Goal: Obtain resource: Download file/media

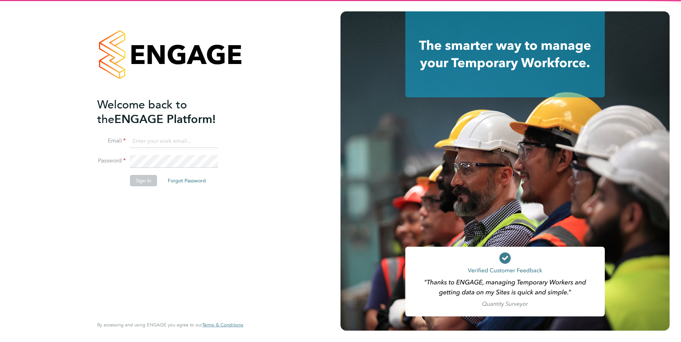
type input "lucy.jolley@servicecare.org.uk"
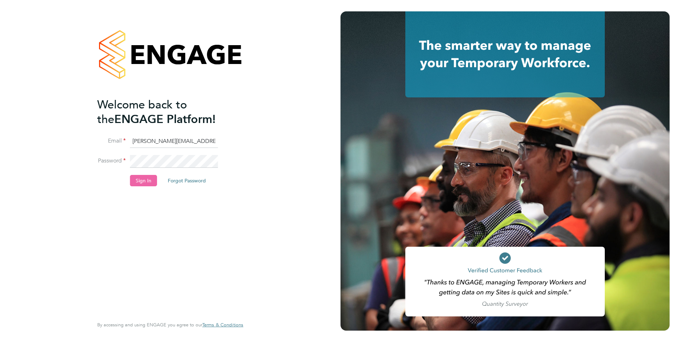
click at [141, 177] on button "Sign In" at bounding box center [143, 180] width 27 height 11
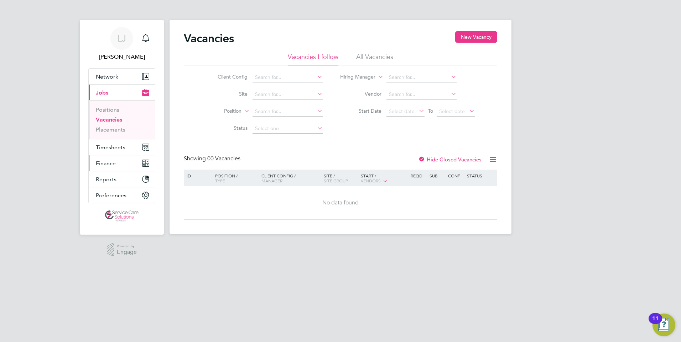
click at [114, 160] on span "Finance" at bounding box center [106, 163] width 20 height 7
click at [109, 160] on span "Finance" at bounding box center [106, 163] width 20 height 7
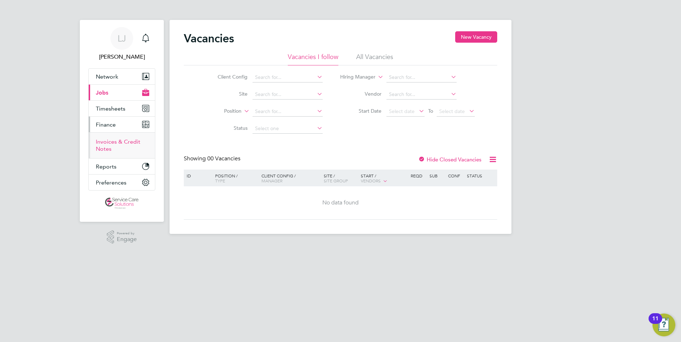
click at [109, 141] on link "Invoices & Credit Notes" at bounding box center [118, 145] width 44 height 14
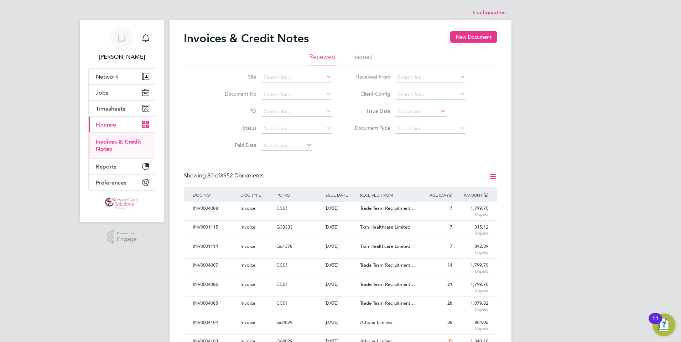
click at [363, 58] on li "Issued" at bounding box center [362, 59] width 19 height 13
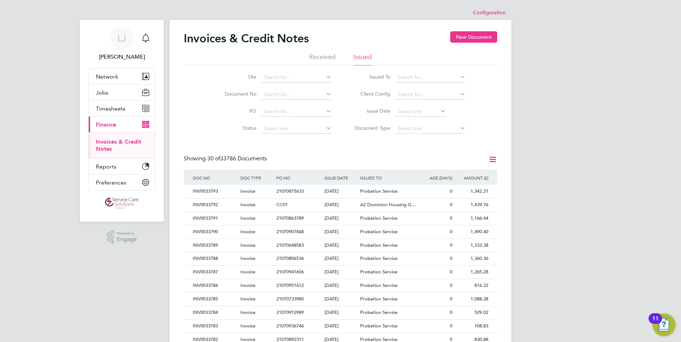
click at [490, 159] on icon at bounding box center [492, 159] width 9 height 9
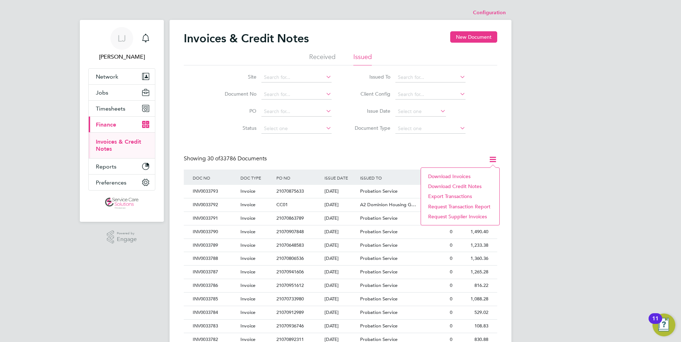
click at [432, 175] on li "Download invoices" at bounding box center [459, 177] width 71 height 10
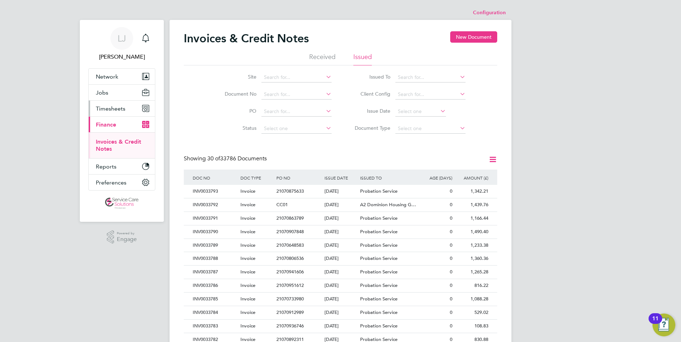
click at [115, 108] on span "Timesheets" at bounding box center [111, 108] width 30 height 7
click at [111, 125] on link "Timesheets" at bounding box center [111, 125] width 30 height 7
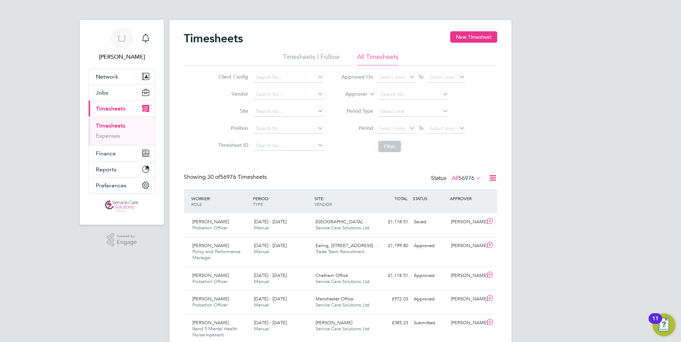
scroll to position [18, 62]
click at [492, 178] on icon at bounding box center [492, 178] width 9 height 9
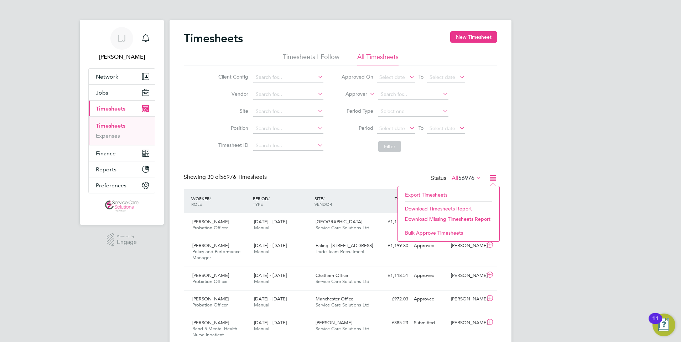
click at [438, 208] on li "Download Timesheets Report" at bounding box center [448, 209] width 94 height 10
